Goal: Task Accomplishment & Management: Use online tool/utility

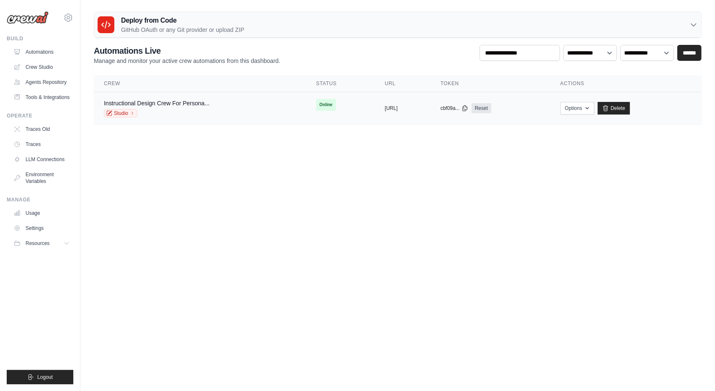
click at [385, 109] on div "copied" at bounding box center [394, 105] width 18 height 10
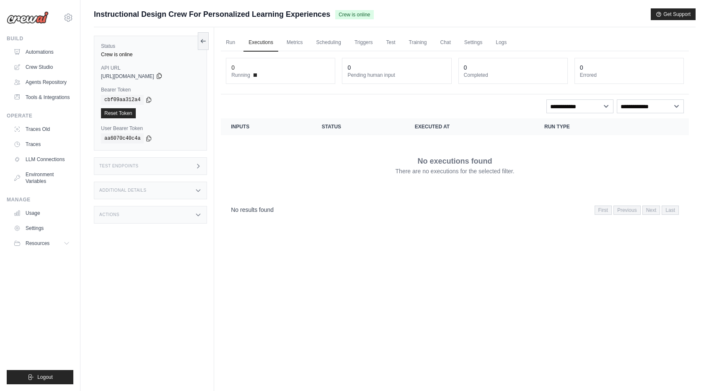
click at [163, 75] on icon at bounding box center [159, 76] width 7 height 7
click at [35, 67] on link "Crew Studio" at bounding box center [42, 66] width 63 height 13
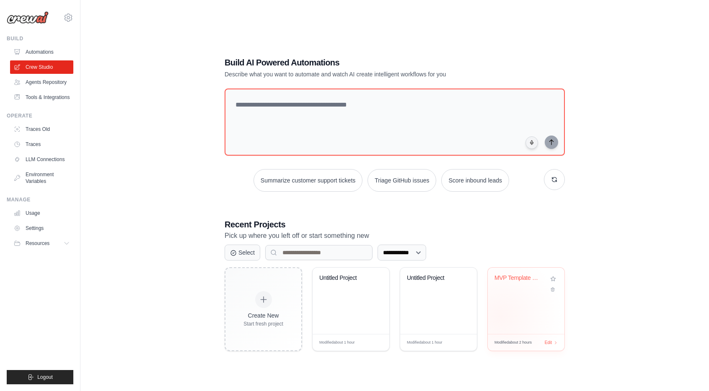
click at [500, 316] on div "MVP Template Completion Automation" at bounding box center [526, 300] width 77 height 66
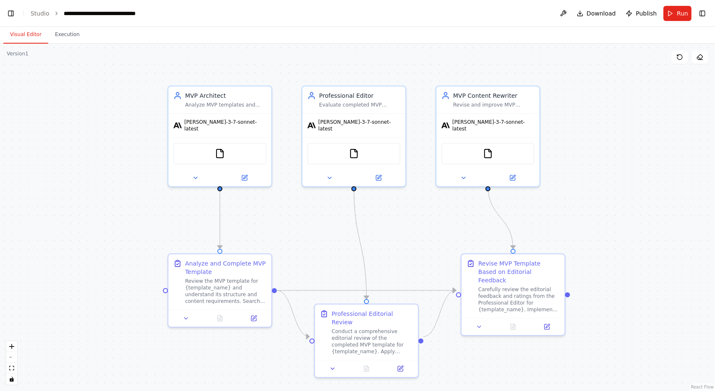
scroll to position [42468, 0]
click at [104, 12] on div "**********" at bounding box center [111, 13] width 94 height 8
click at [36, 16] on link "Studio" at bounding box center [40, 13] width 19 height 7
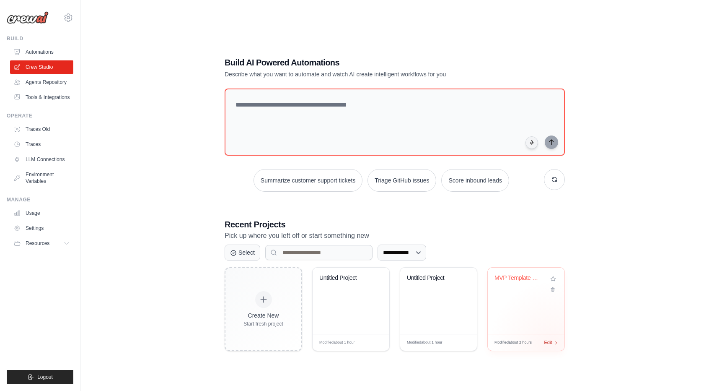
click at [552, 343] on div "Modified about 2 hours Edit" at bounding box center [526, 342] width 77 height 17
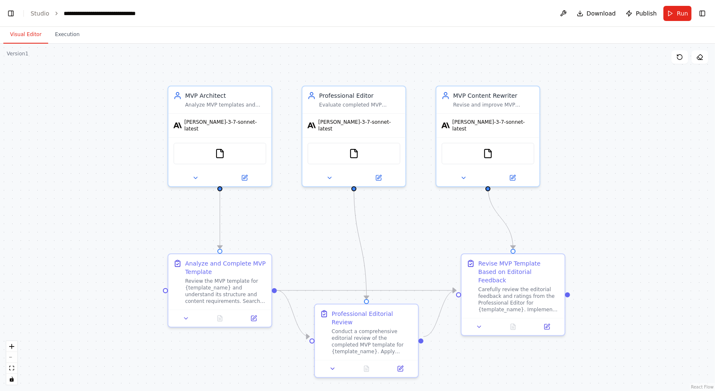
scroll to position [42468, 0]
click at [219, 114] on div "[PERSON_NAME]-3-7-sonnet-latest" at bounding box center [219, 123] width 103 height 23
click at [197, 173] on icon at bounding box center [195, 176] width 7 height 7
